Goal: Browse casually

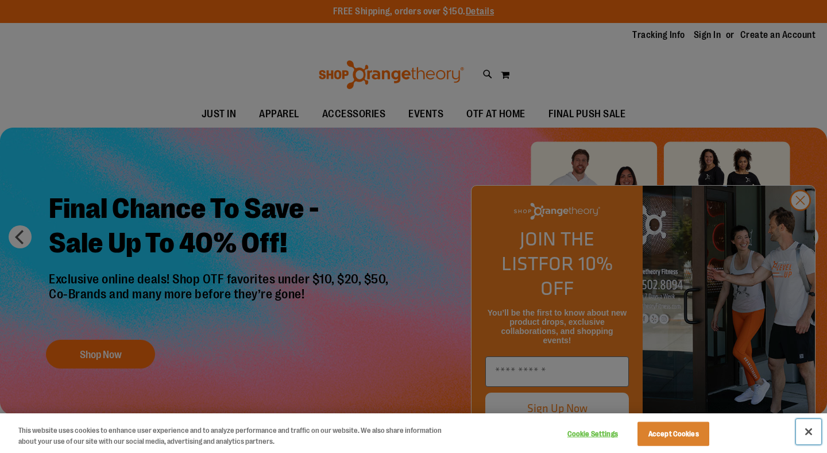
click at [814, 431] on button "Close" at bounding box center [808, 431] width 25 height 25
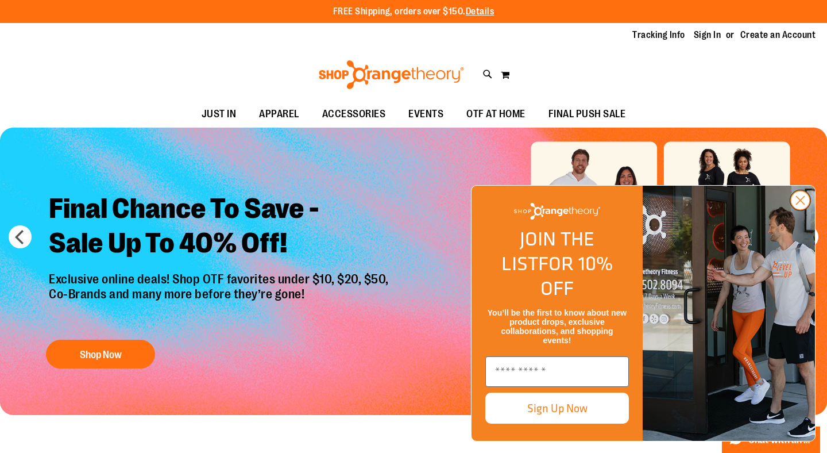
click at [800, 210] on circle "Close dialog" at bounding box center [800, 200] width 19 height 19
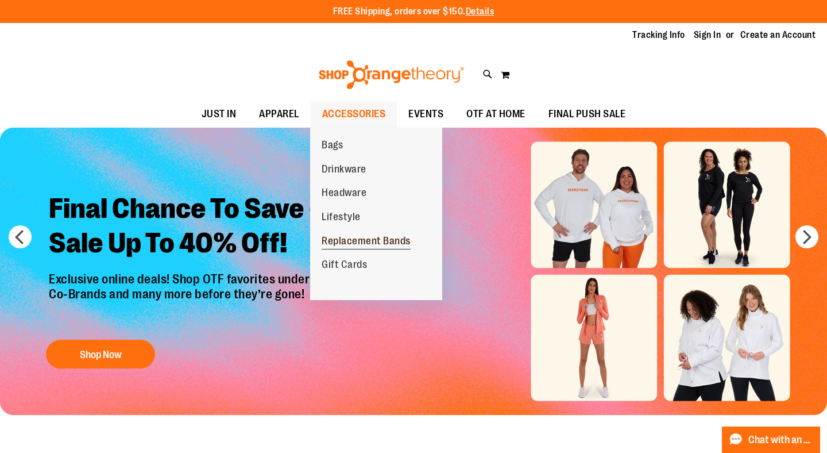
click at [364, 234] on link "Replacement Bands" at bounding box center [366, 241] width 112 height 24
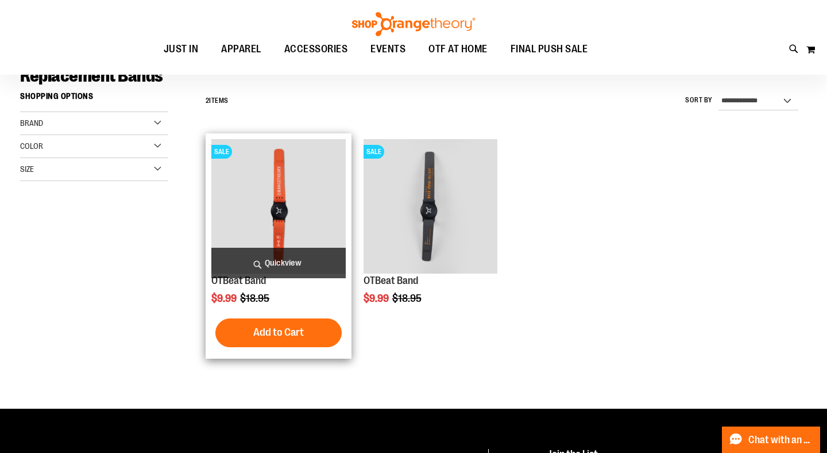
scroll to position [96, 0]
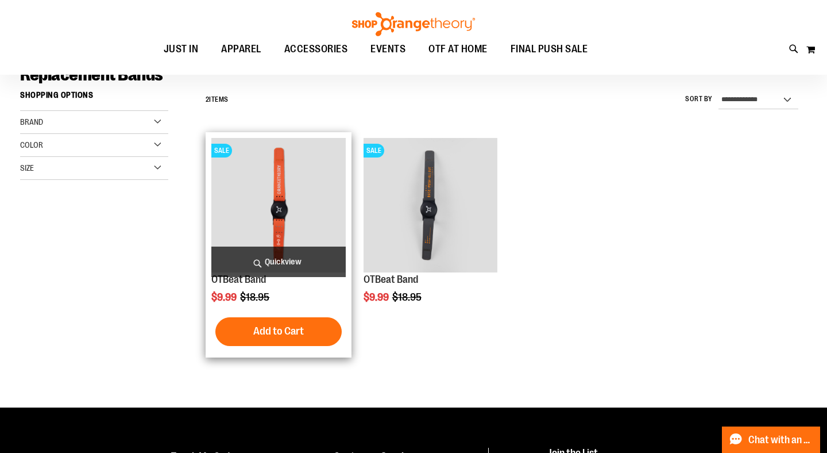
click at [293, 262] on span "Quickview" at bounding box center [278, 261] width 134 height 30
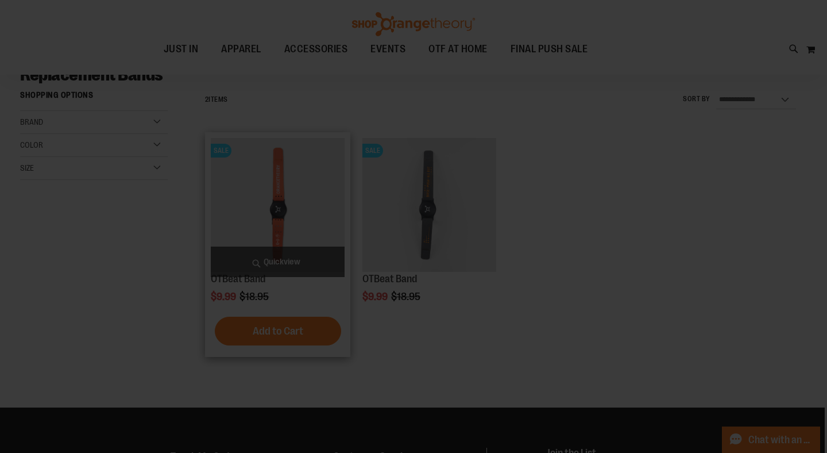
scroll to position [0, 0]
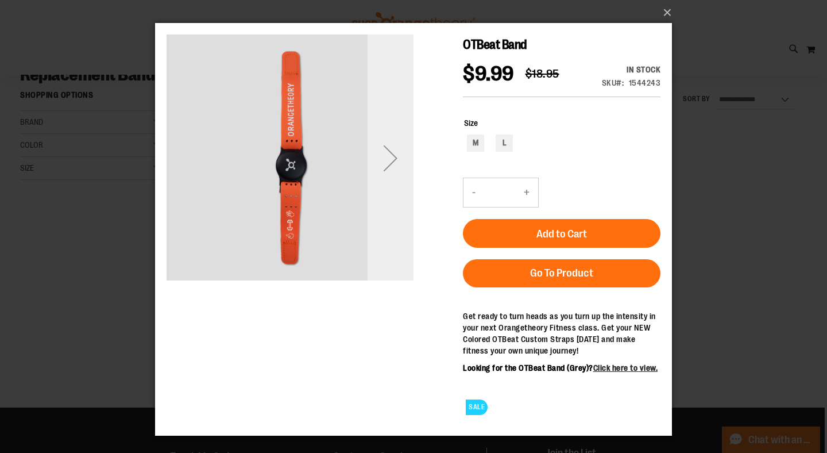
click at [385, 168] on div "Next" at bounding box center [391, 158] width 46 height 46
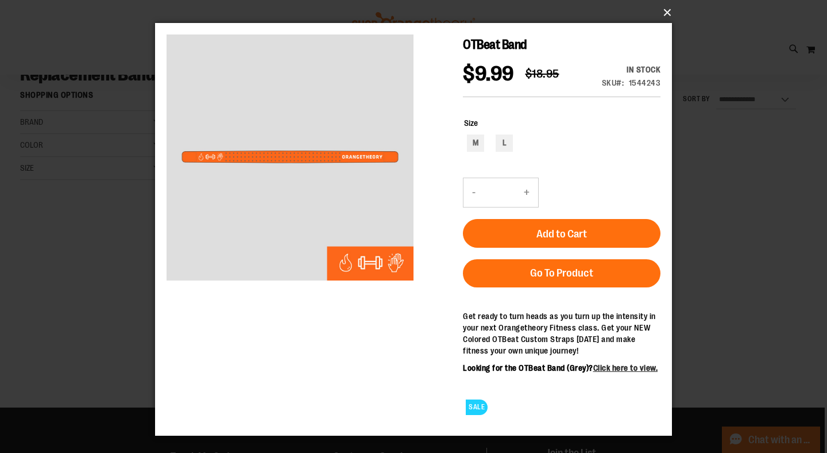
click at [669, 11] on button "×" at bounding box center [417, 12] width 517 height 25
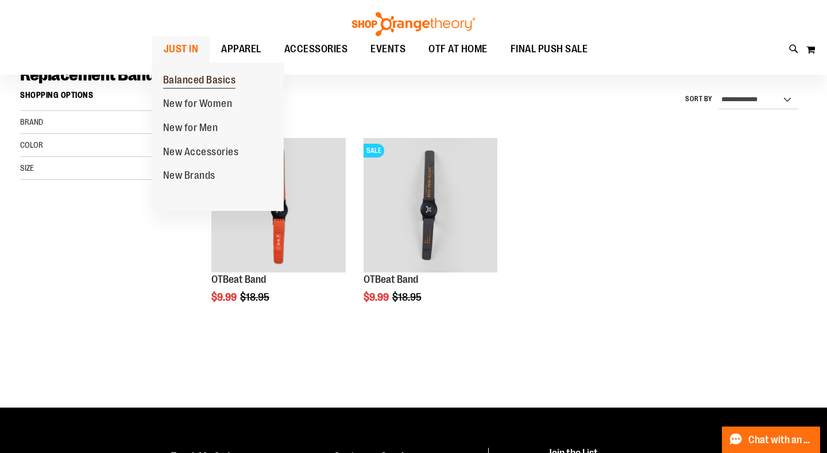
click at [182, 70] on link "Balanced Basics" at bounding box center [200, 80] width 96 height 24
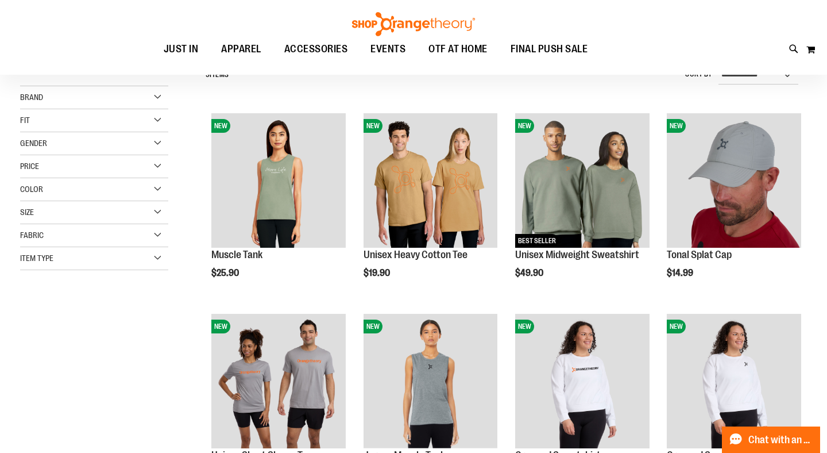
scroll to position [11, 0]
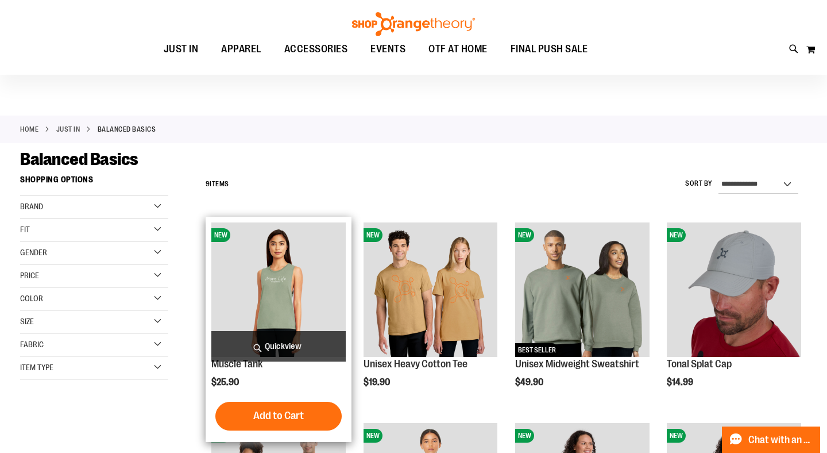
click at [294, 331] on span "Quickview" at bounding box center [278, 346] width 134 height 30
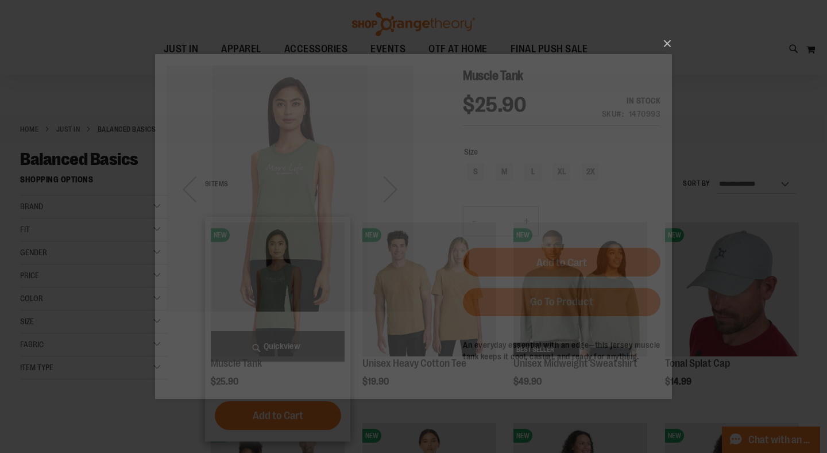
scroll to position [0, 0]
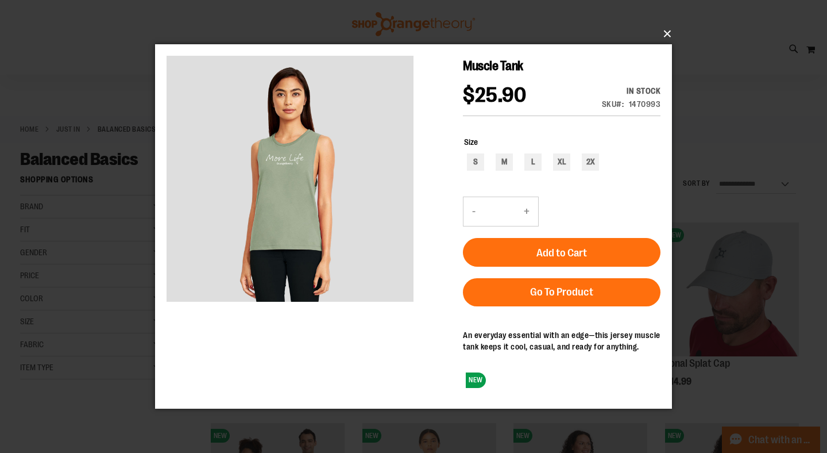
click at [669, 34] on button "×" at bounding box center [417, 33] width 517 height 25
